Goal: Check status: Check status

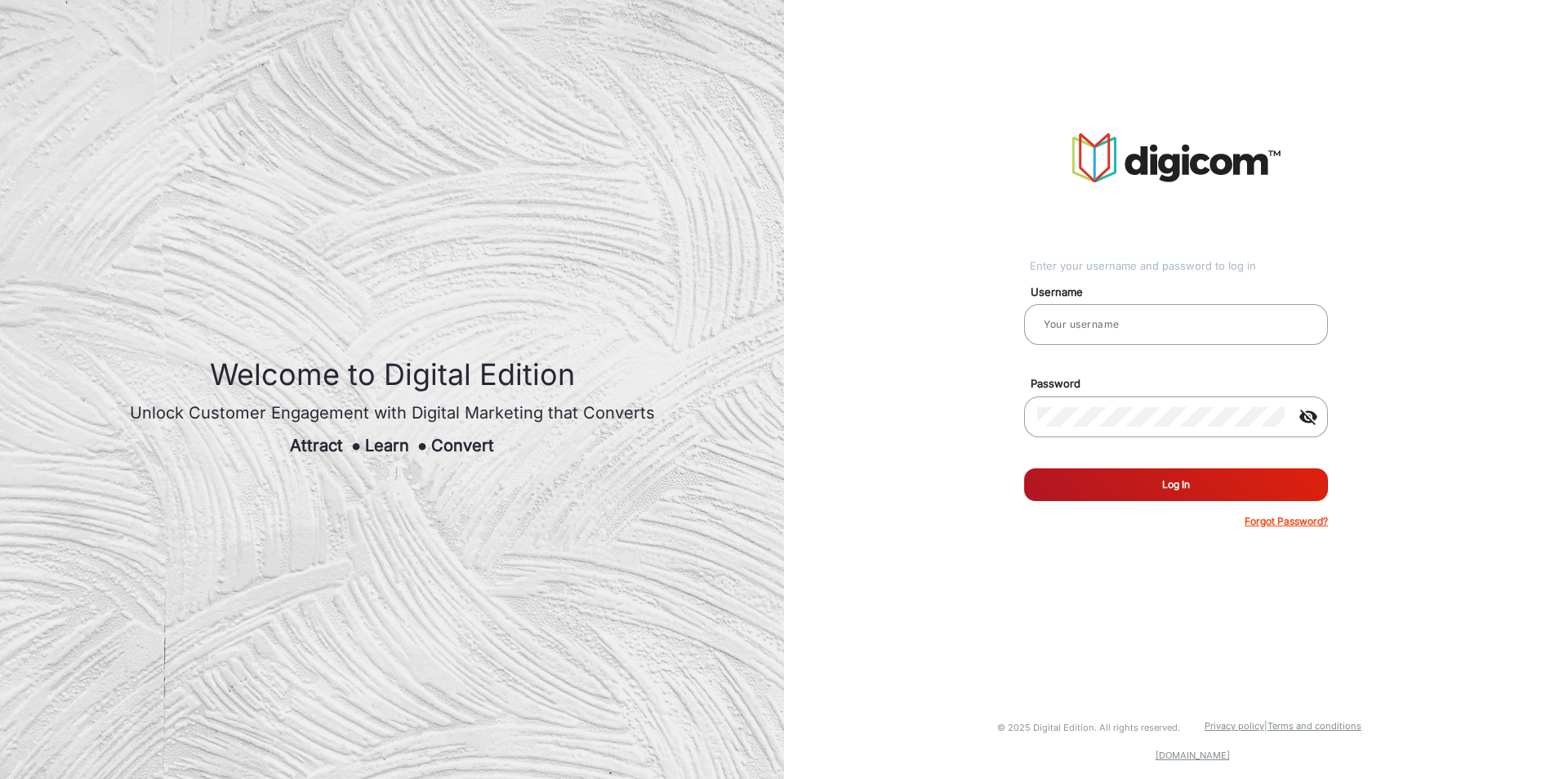
type input "[PERSON_NAME]"
click at [1247, 490] on button "Log In" at bounding box center [1175, 484] width 304 height 32
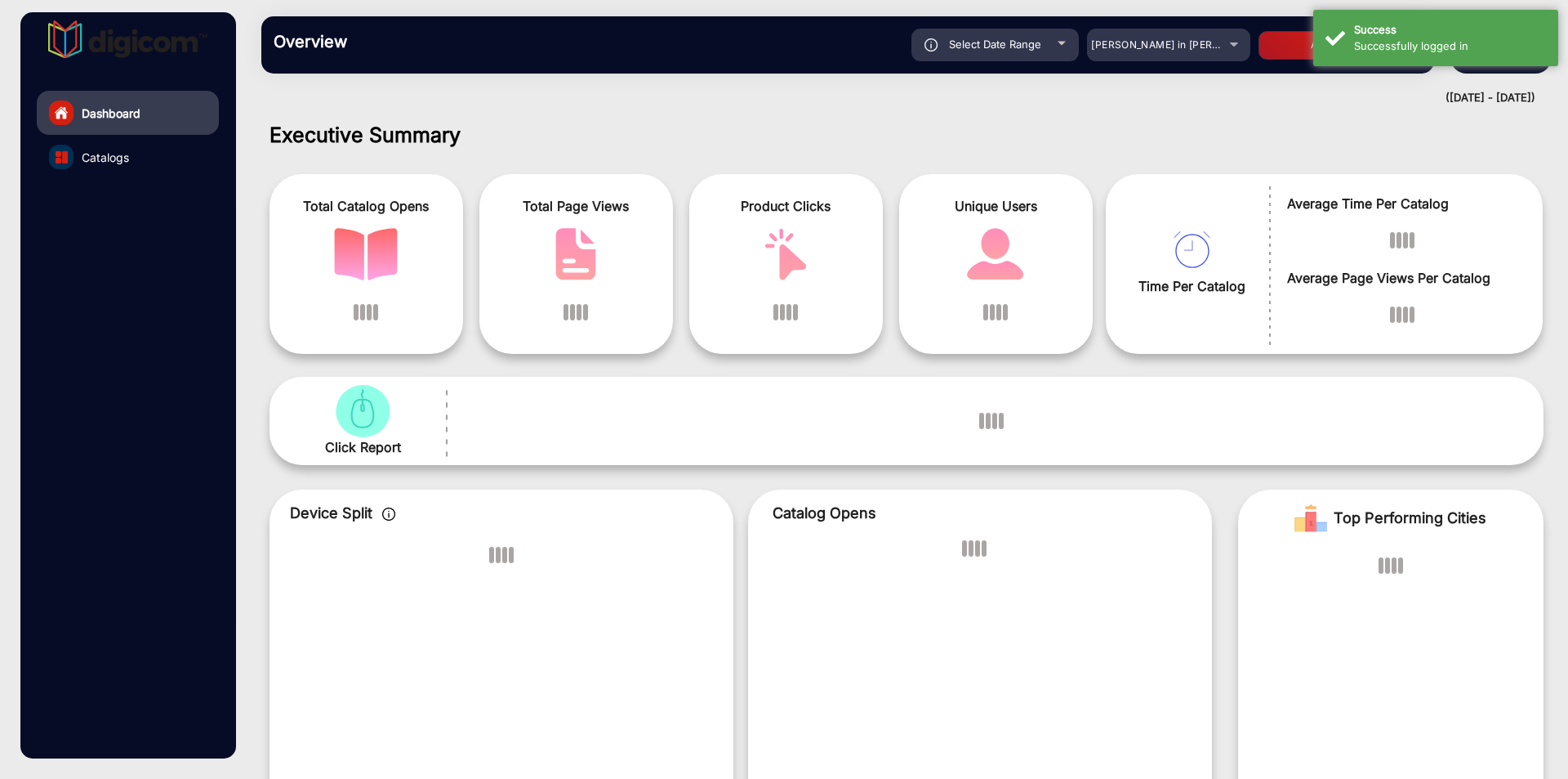
scroll to position [13, 0]
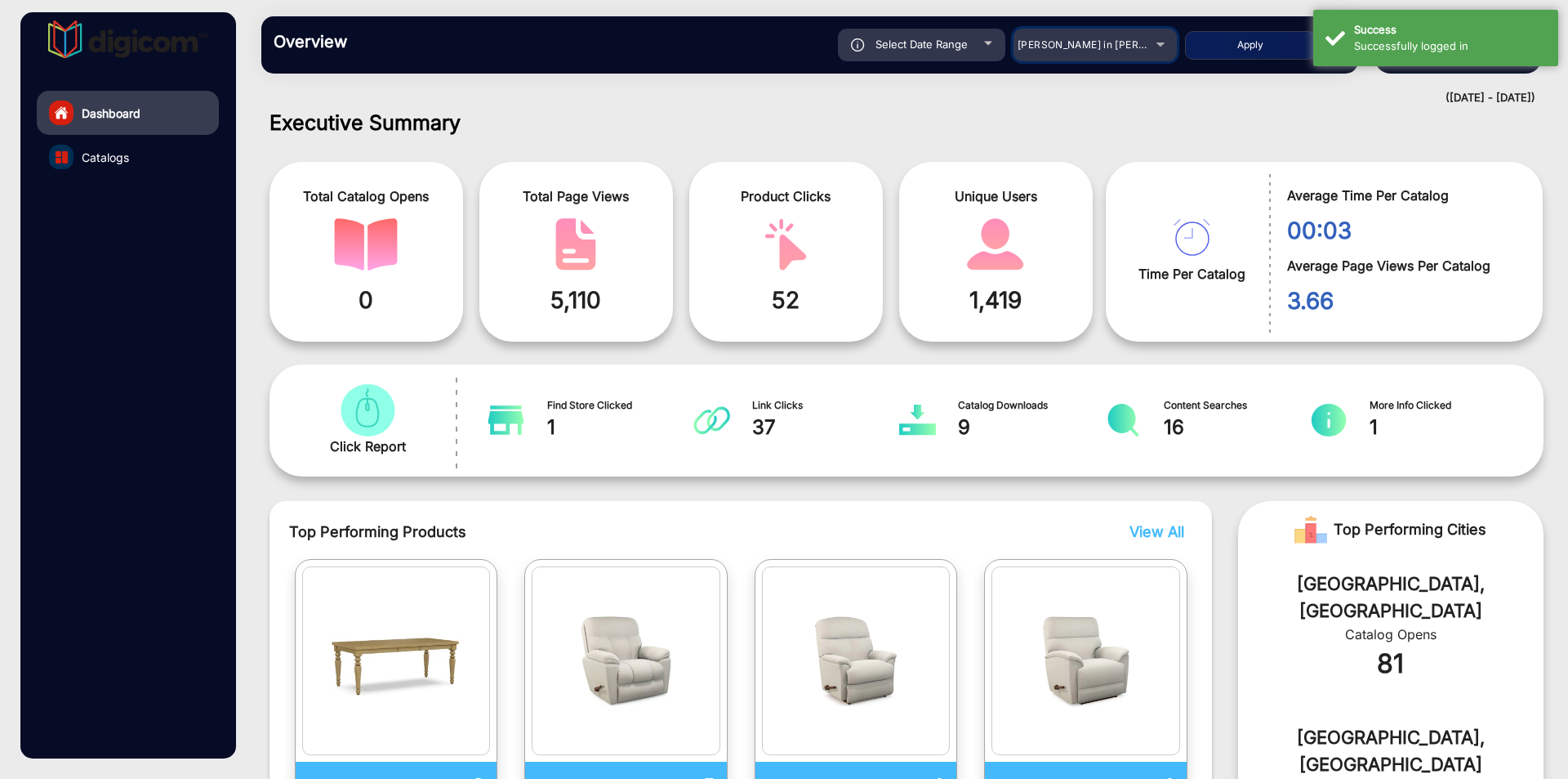
click at [1093, 39] on span "[PERSON_NAME] in [PERSON_NAME]" at bounding box center [1108, 45] width 180 height 13
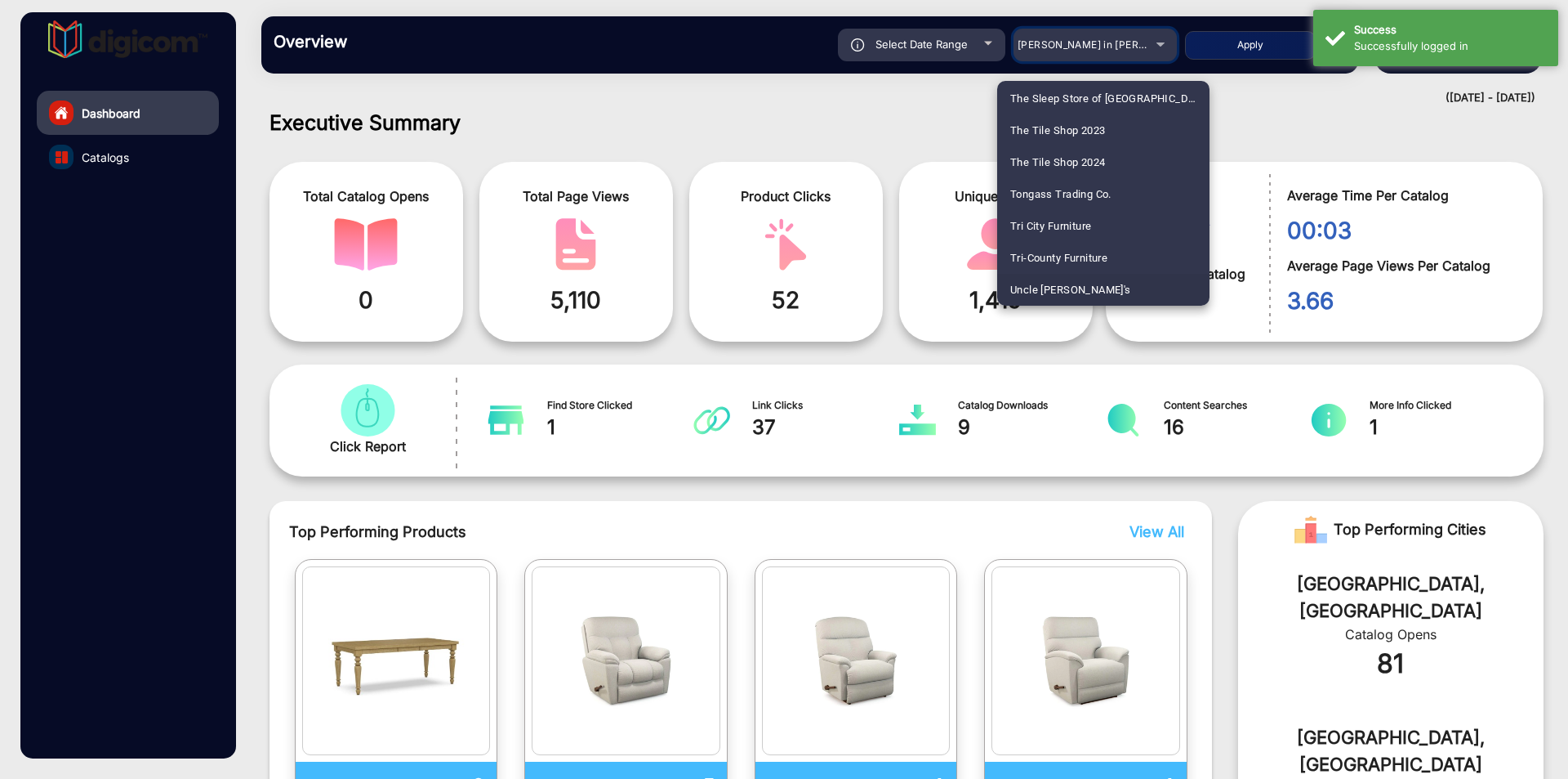
scroll to position [4115, 0]
click at [1101, 280] on span "United Supermarket" at bounding box center [1059, 289] width 97 height 32
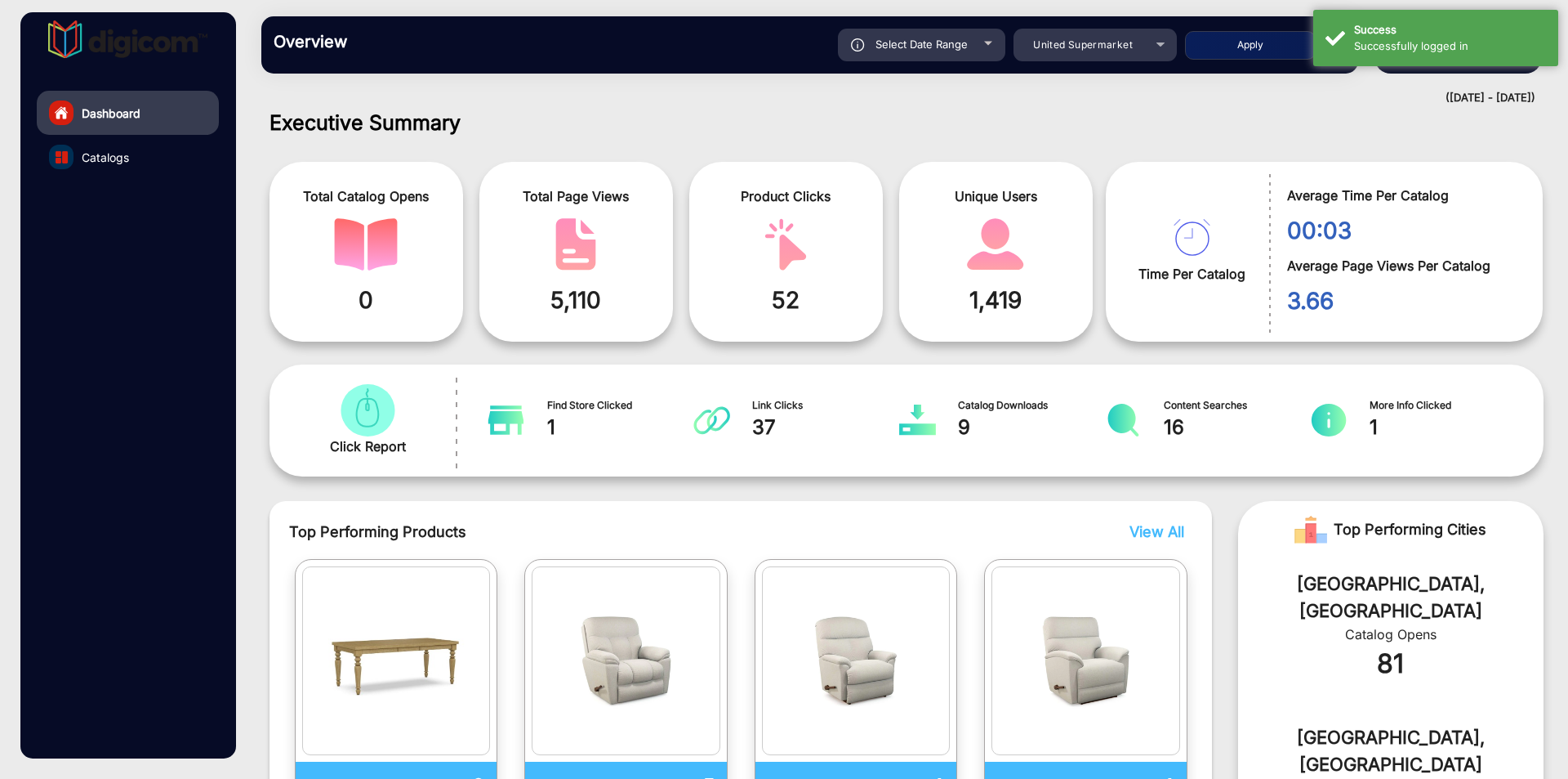
click at [1270, 35] on button "Apply" at bounding box center [1250, 45] width 131 height 29
type input "[DATE]"
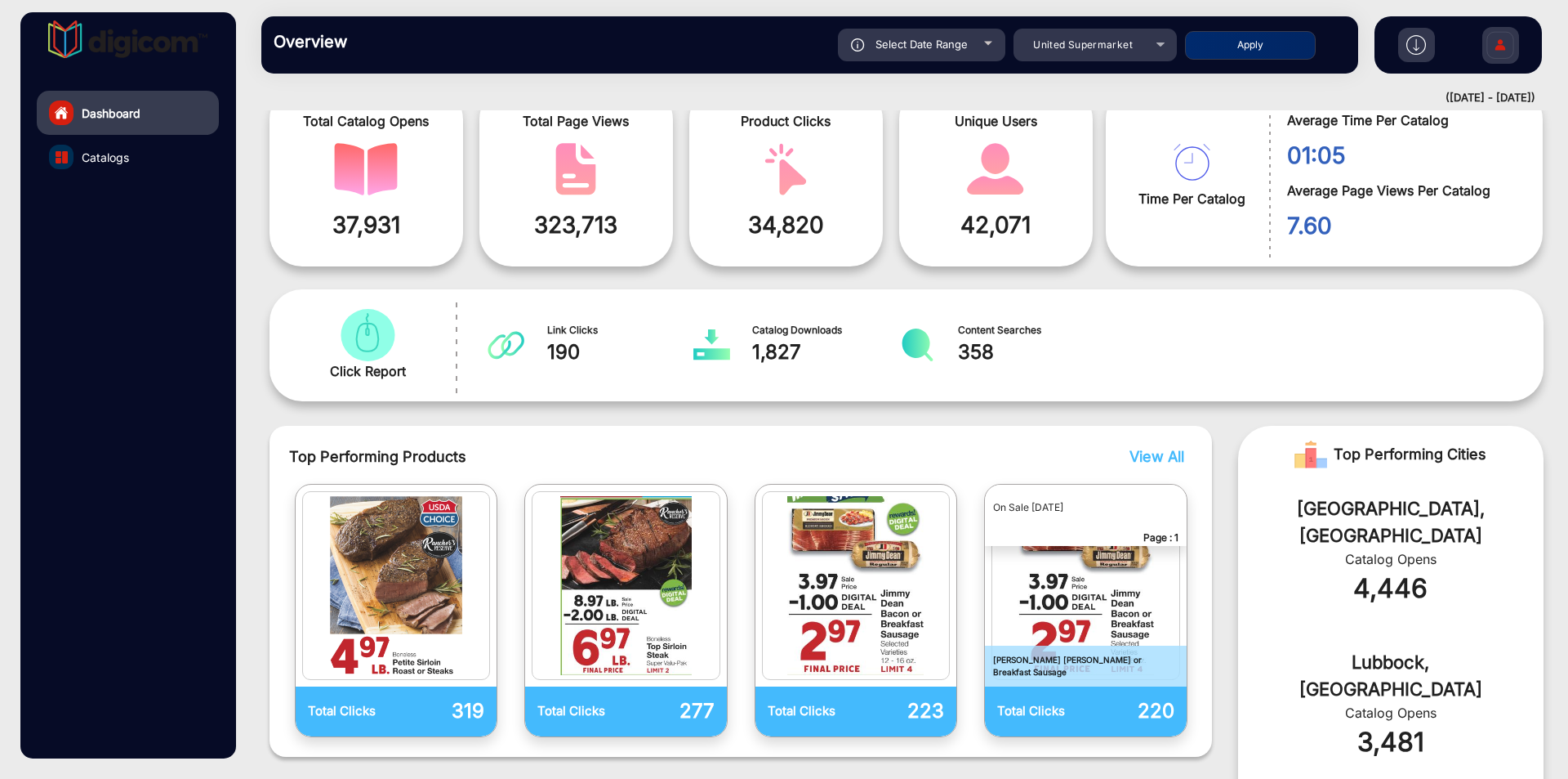
scroll to position [0, 0]
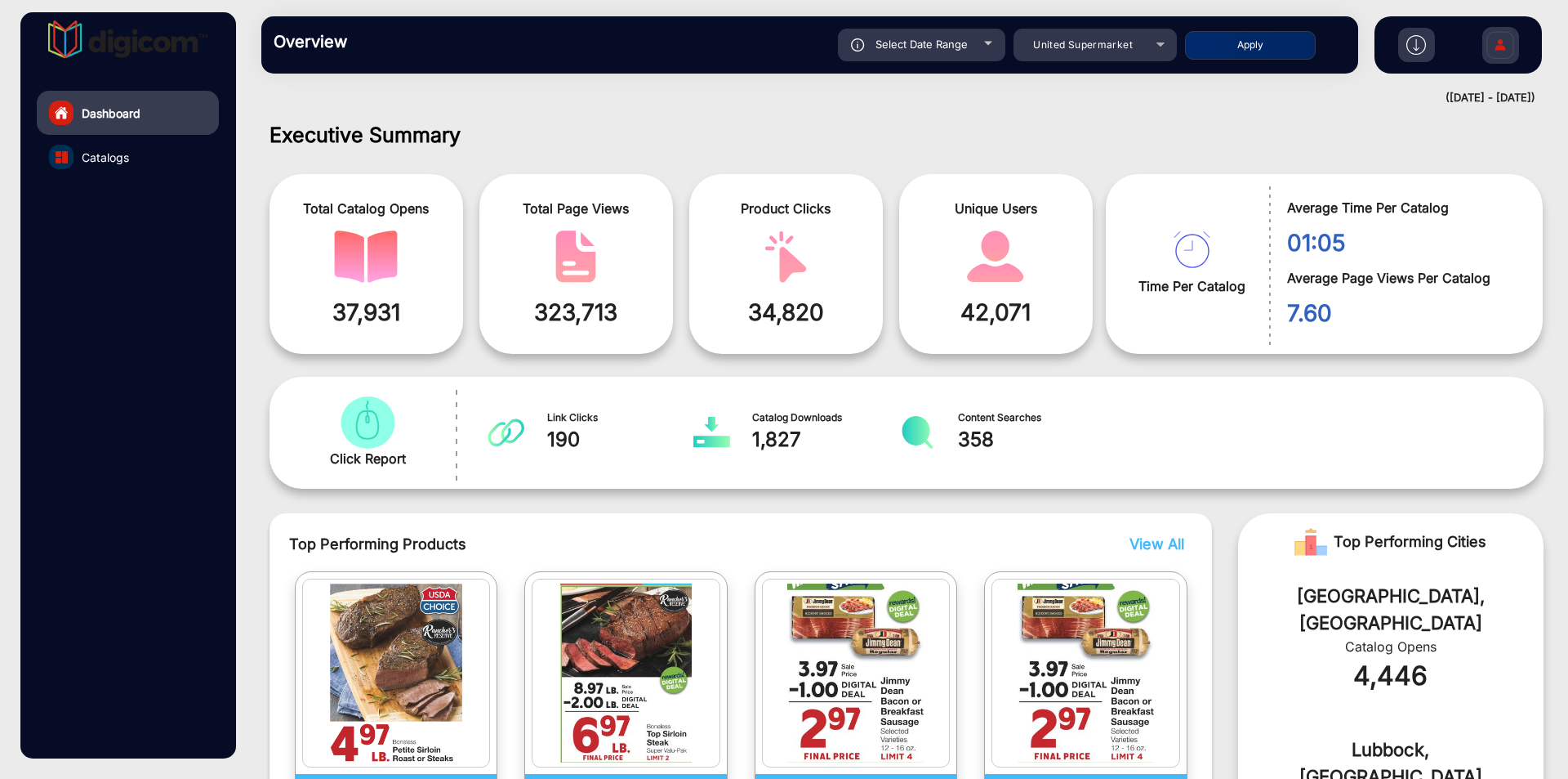
click at [955, 71] on div "Overview Reports Understand what makes your customers tick and learn how they a…" at bounding box center [809, 44] width 1097 height 57
click at [959, 35] on div "Select Date Range" at bounding box center [922, 45] width 168 height 32
type input "[DATE]"
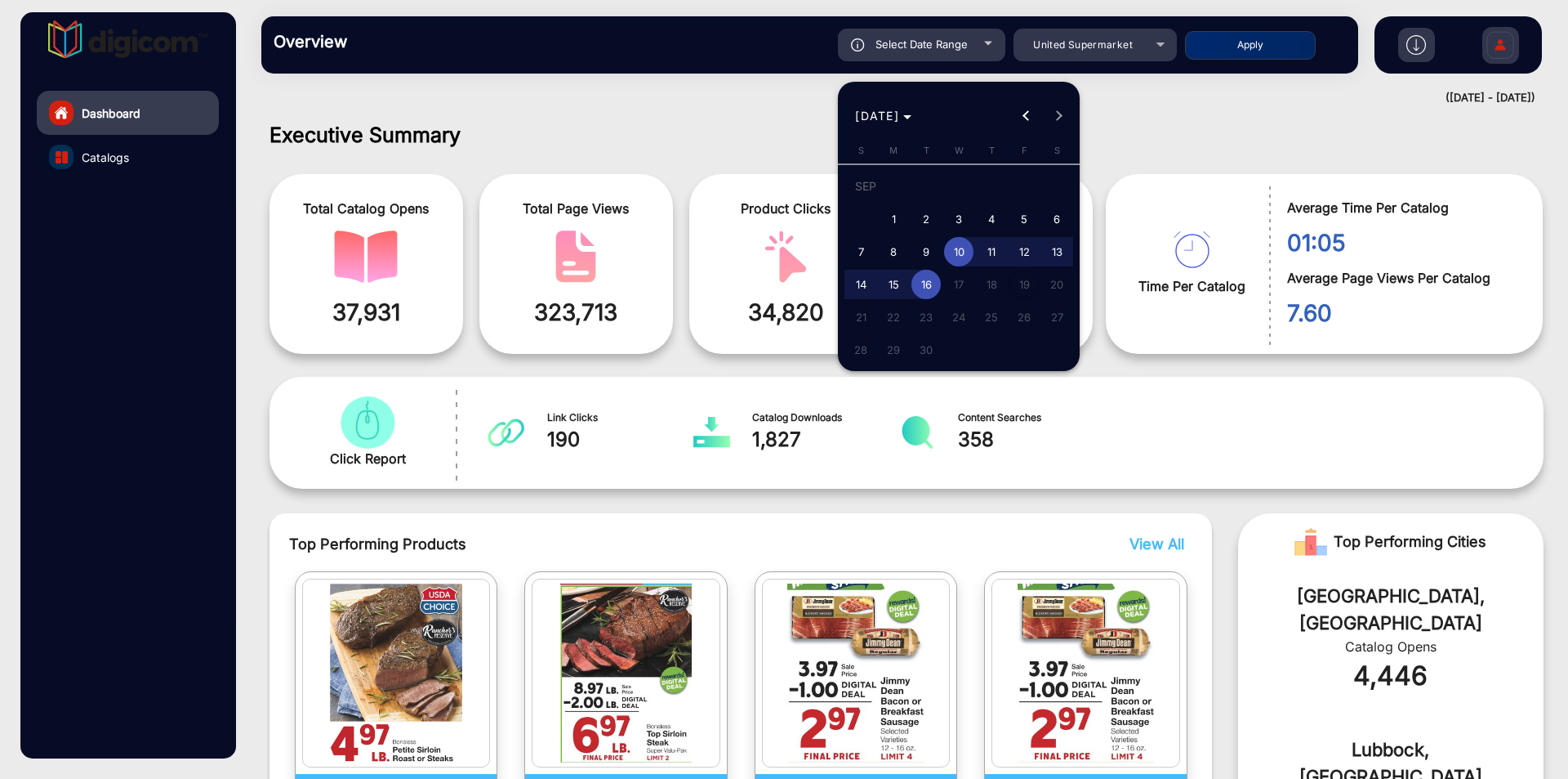
click at [1162, 151] on div at bounding box center [784, 390] width 1568 height 779
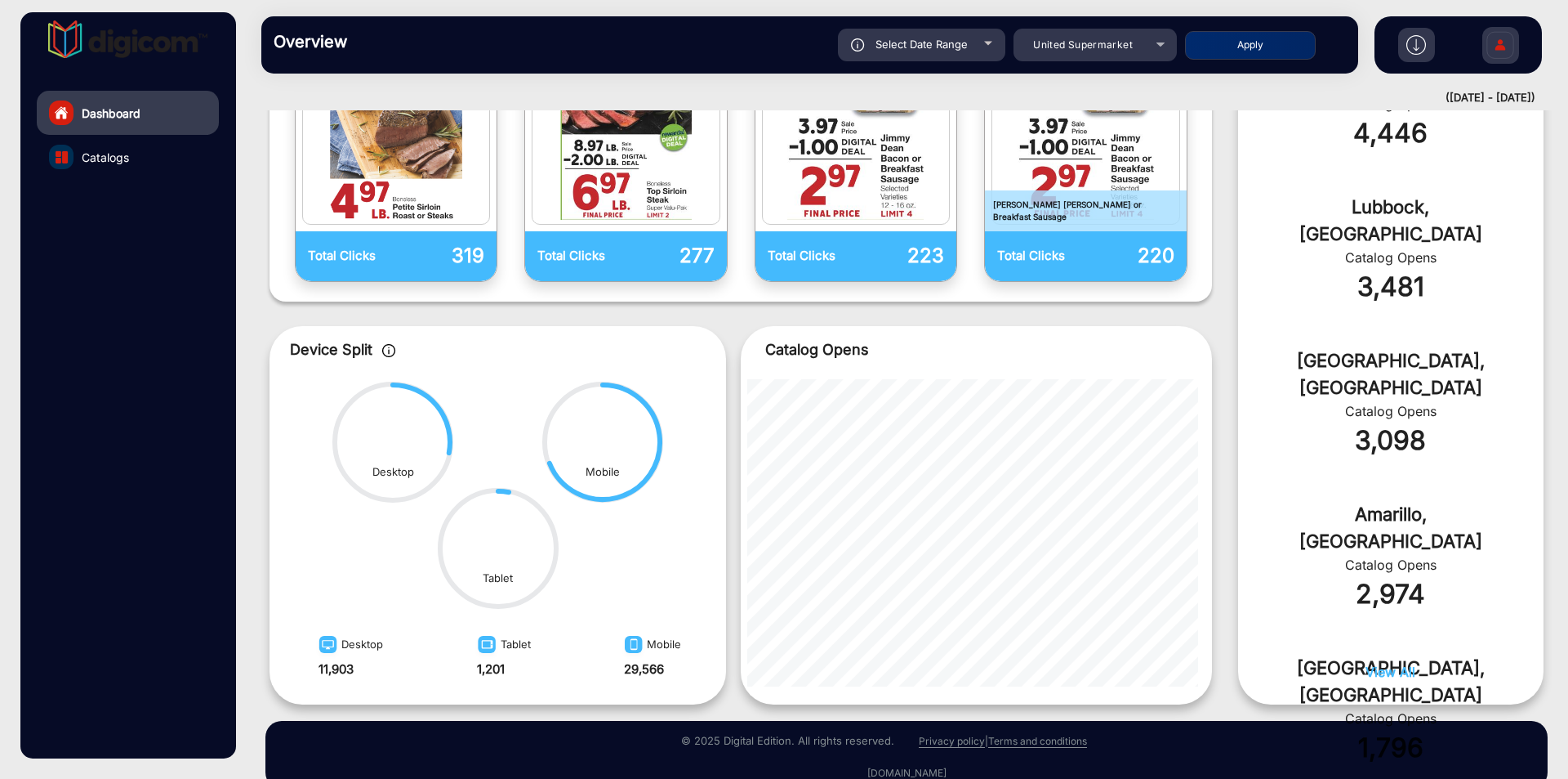
scroll to position [572, 0]
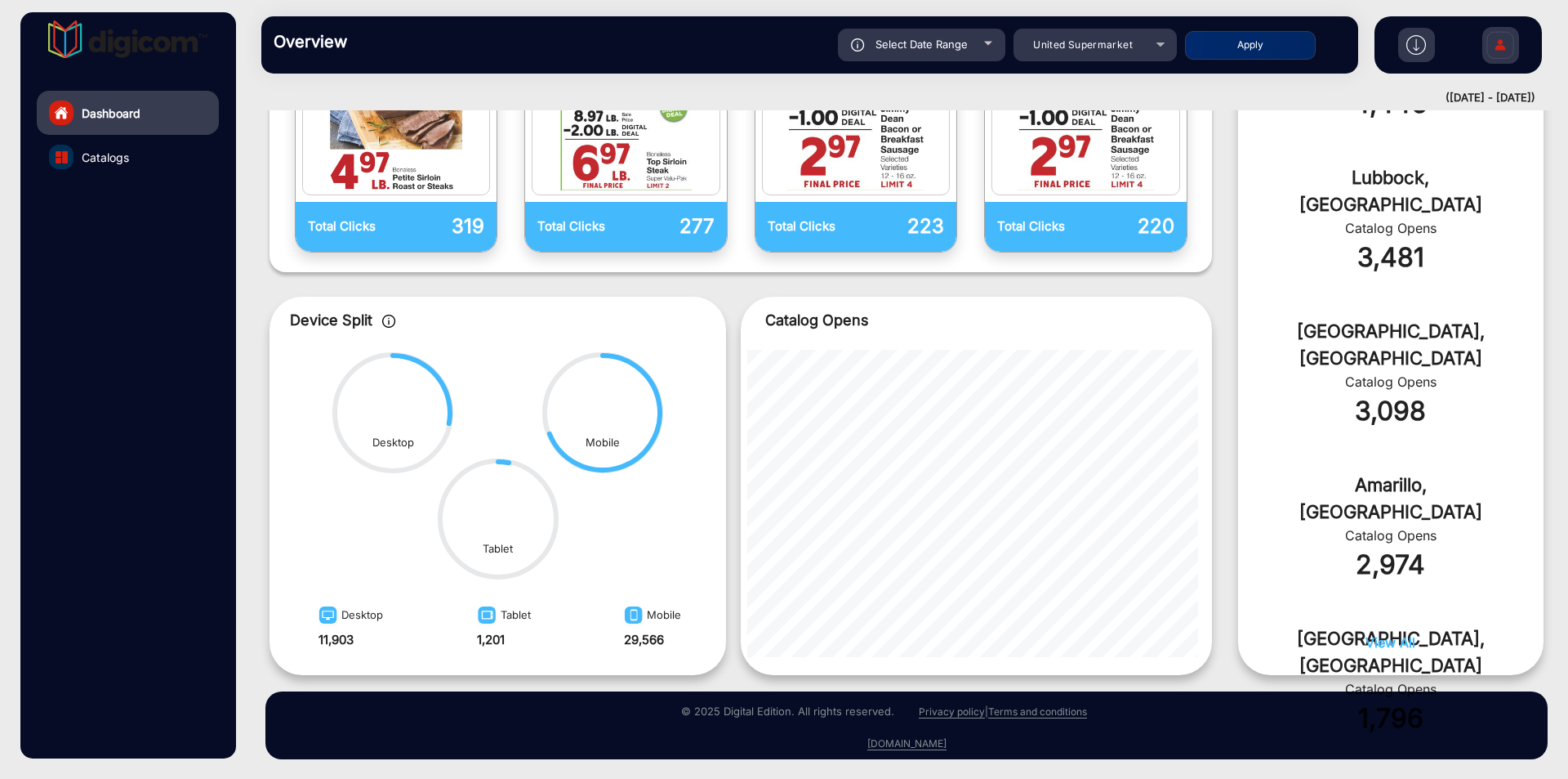
click at [1376, 646] on span "View All" at bounding box center [1390, 642] width 50 height 16
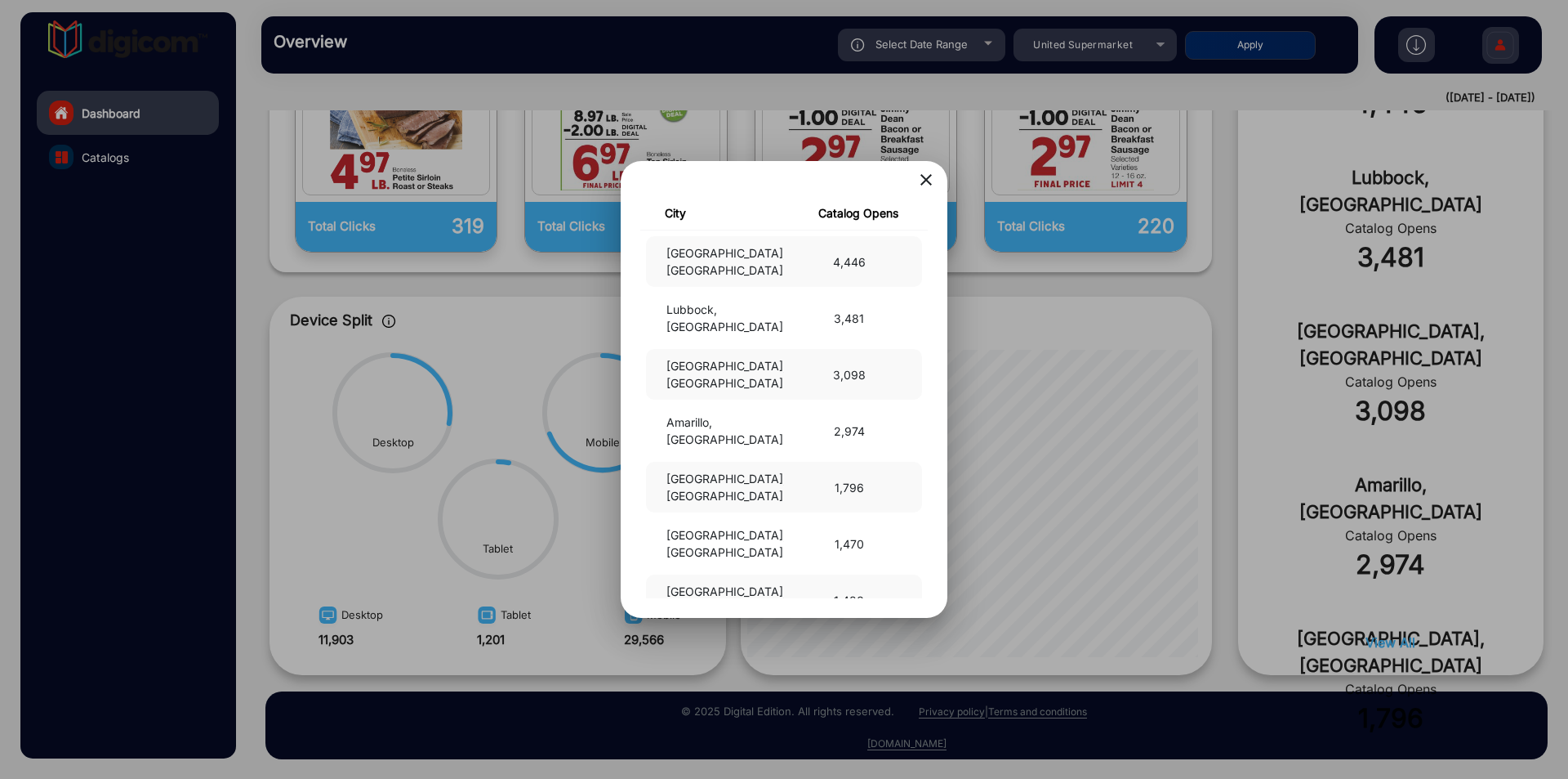
click at [933, 179] on mat-icon "close" at bounding box center [926, 179] width 20 height 20
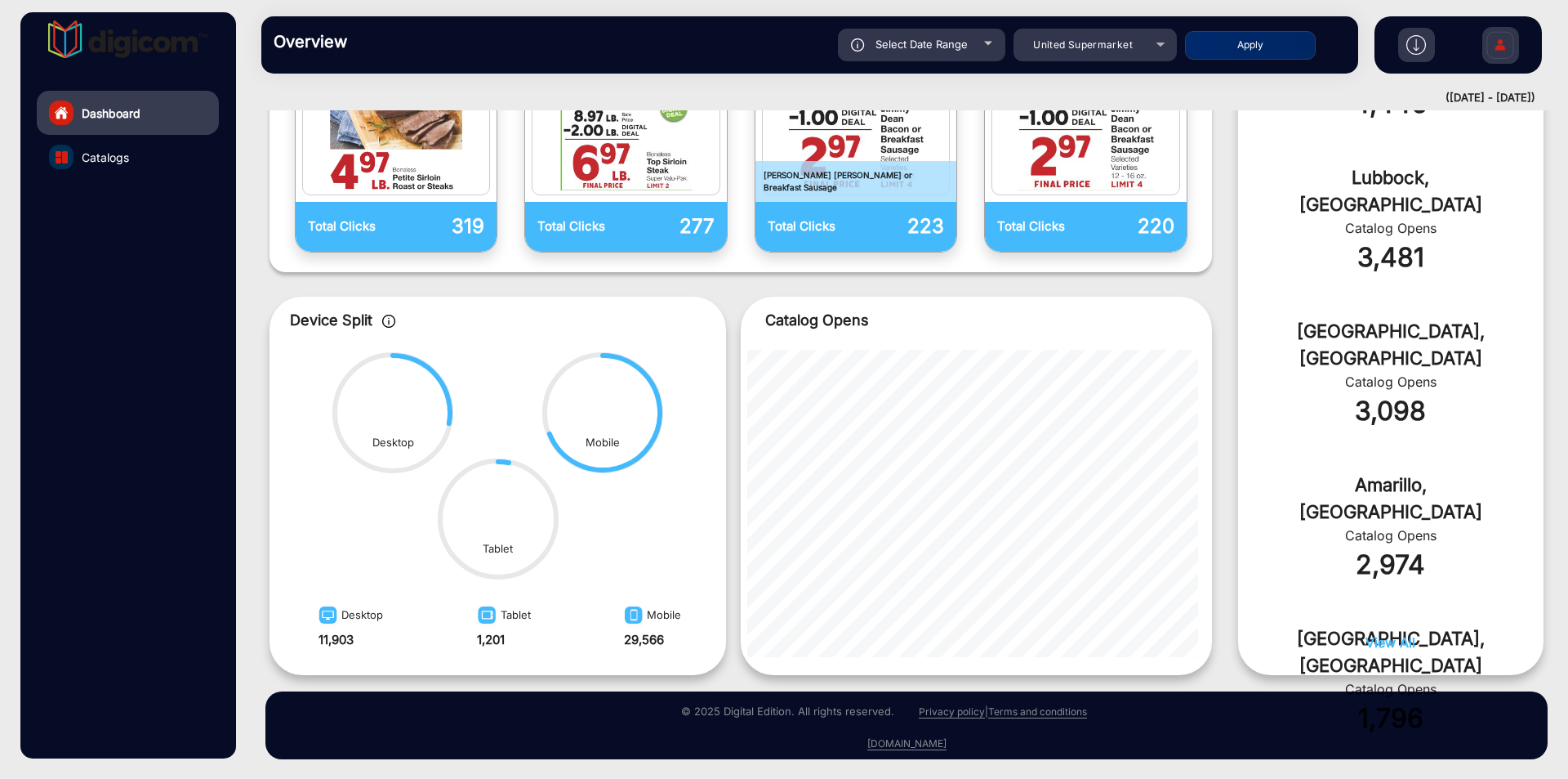
click at [925, 170] on img "catalog" at bounding box center [856, 101] width 178 height 179
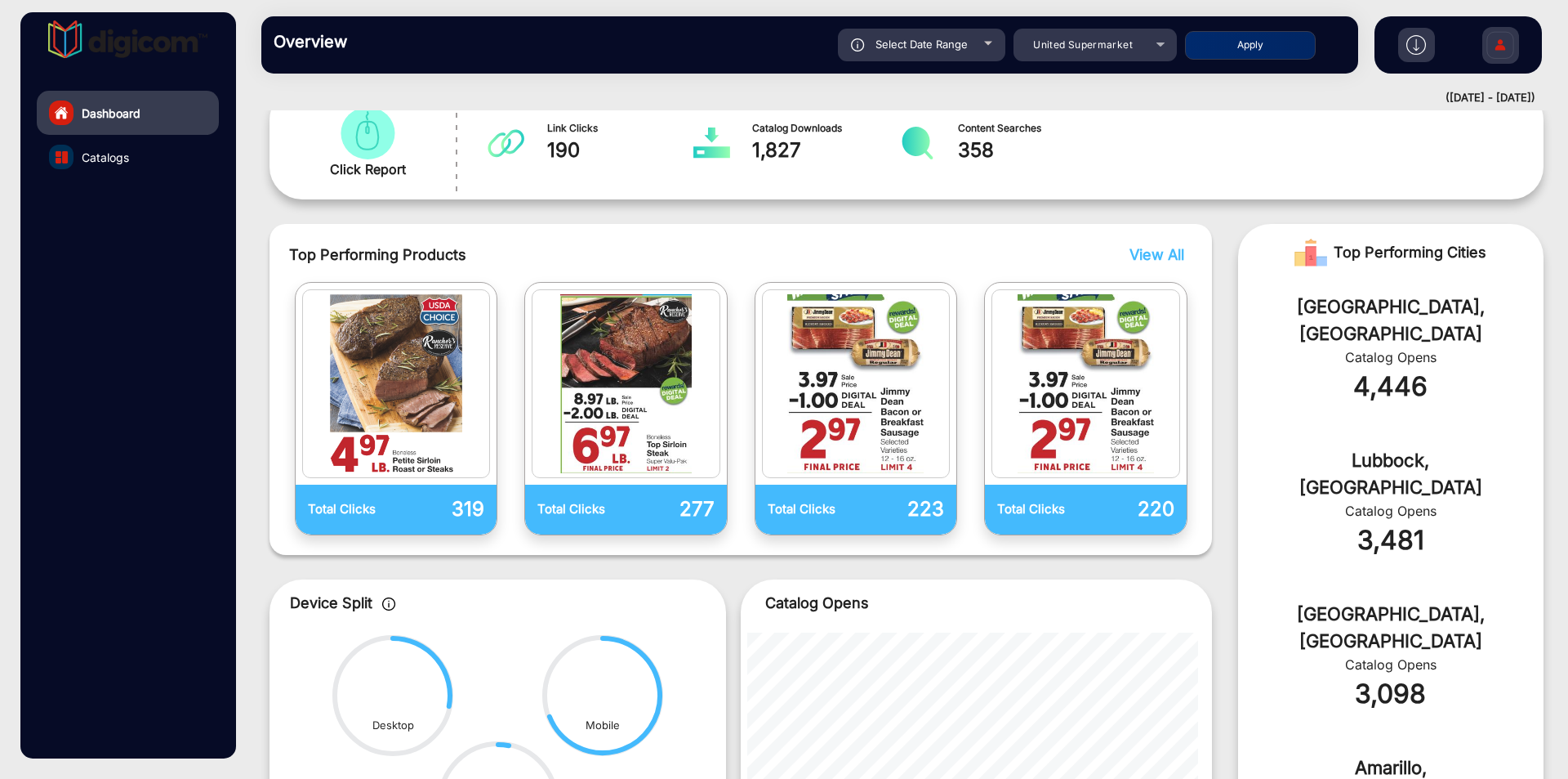
scroll to position [289, 0]
